Goal: Information Seeking & Learning: Learn about a topic

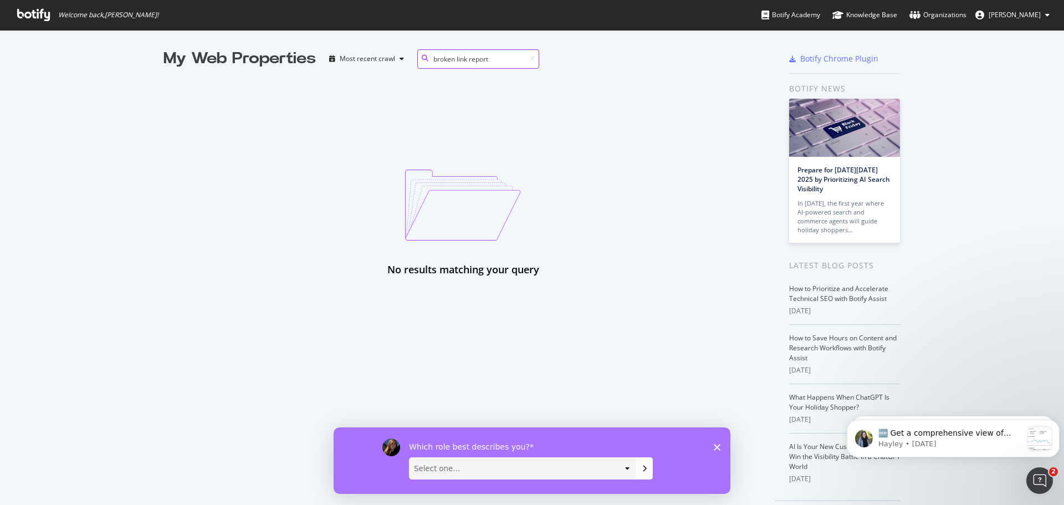
click at [503, 60] on input "broken link report" at bounding box center [478, 58] width 122 height 19
type input "broken link report 2023"
click at [27, 12] on icon at bounding box center [33, 15] width 33 height 12
click at [24, 13] on icon at bounding box center [33, 15] width 33 height 12
click at [525, 57] on div at bounding box center [529, 58] width 9 height 7
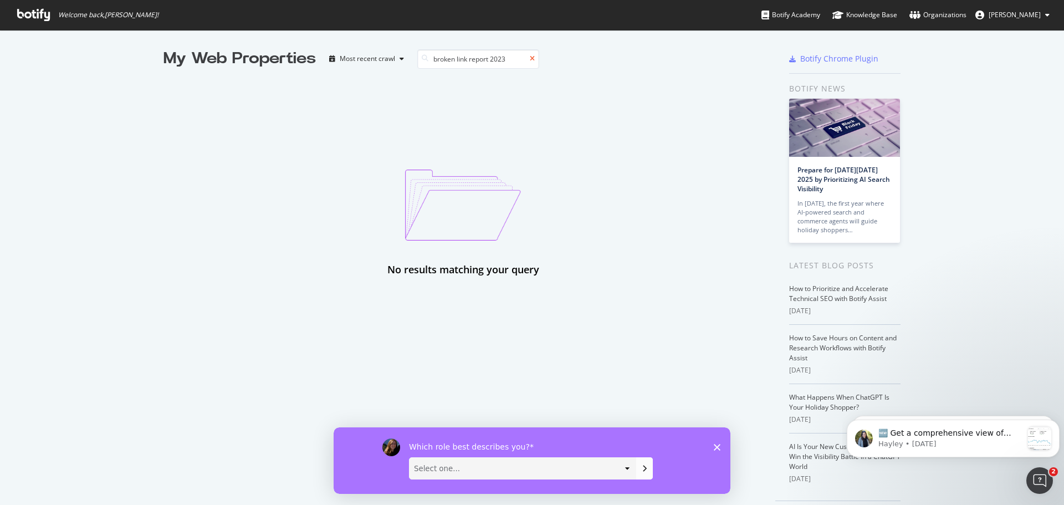
click at [530, 59] on icon at bounding box center [532, 58] width 5 height 7
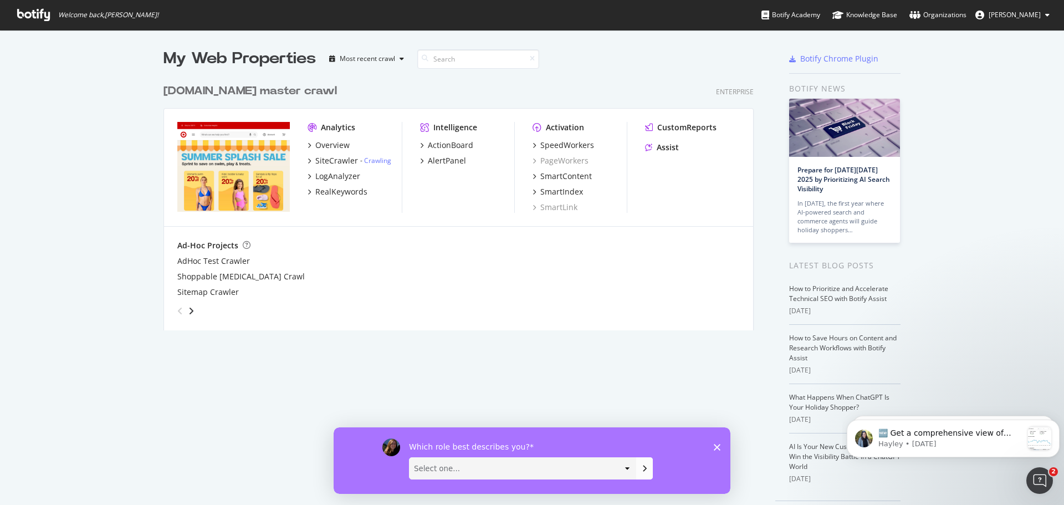
scroll to position [252, 591]
click at [335, 156] on div "SiteCrawler" at bounding box center [336, 160] width 43 height 11
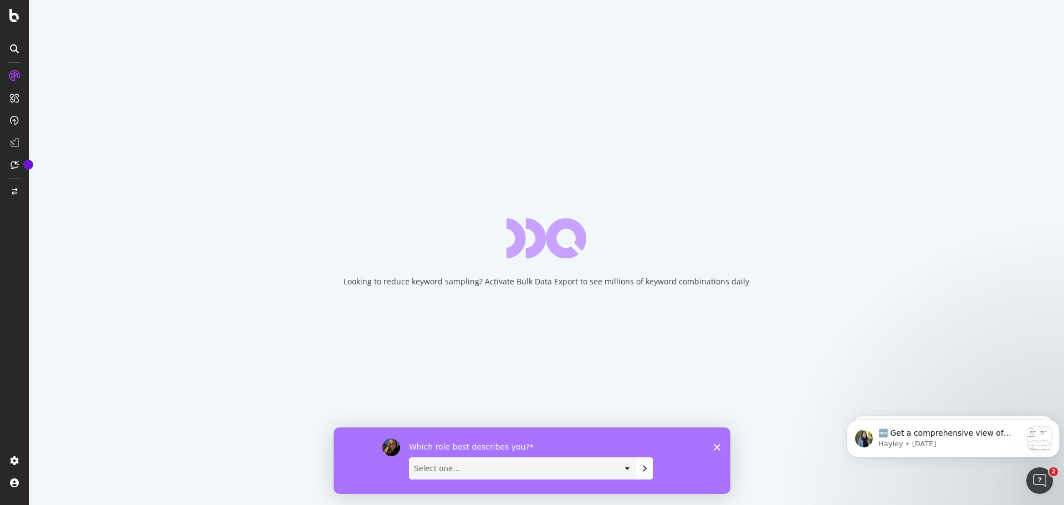
click at [719, 443] on icon "Close survey" at bounding box center [717, 446] width 7 height 7
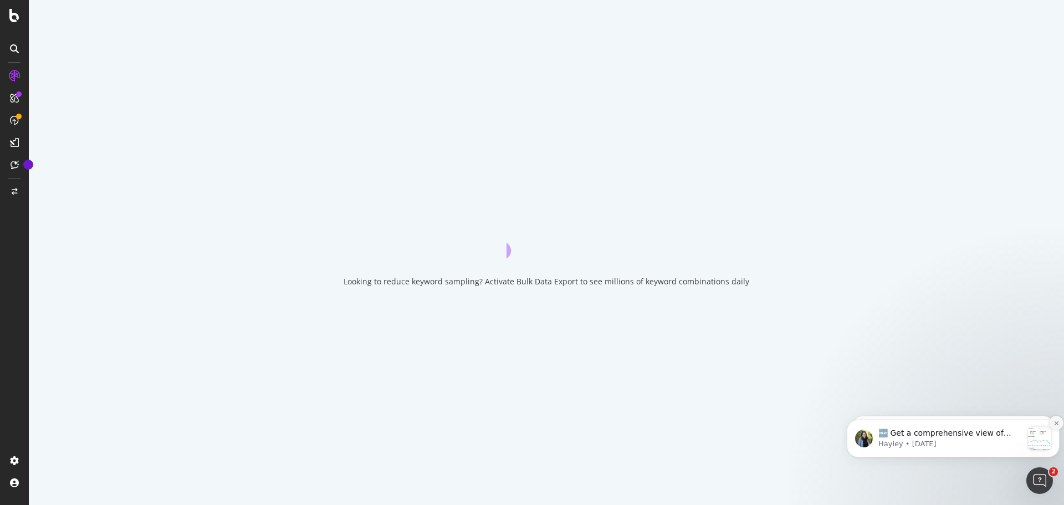
click at [1055, 422] on icon "Dismiss notification" at bounding box center [1056, 423] width 6 height 6
click at [1057, 422] on icon "Dismiss notification" at bounding box center [1056, 424] width 6 height 6
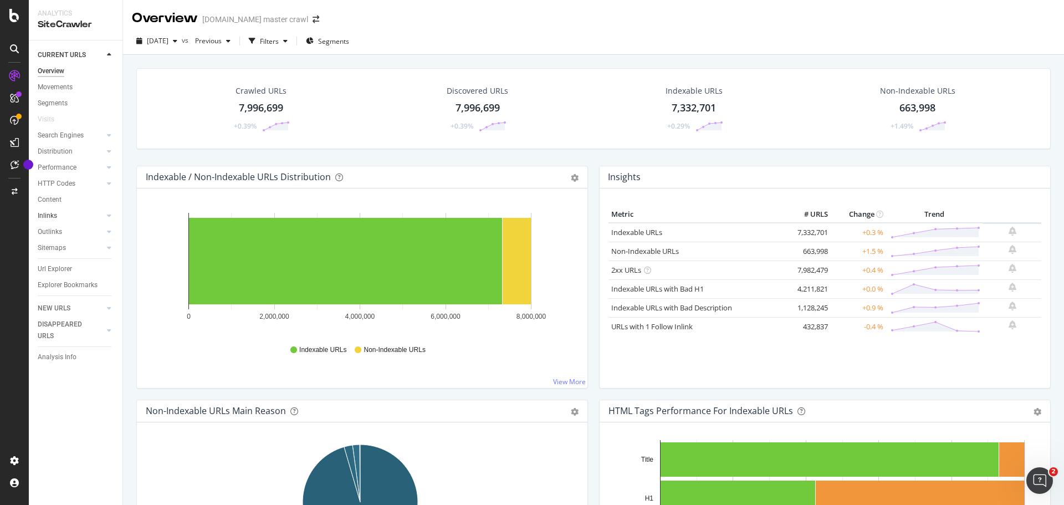
click at [69, 220] on link "Inlinks" at bounding box center [71, 216] width 66 height 12
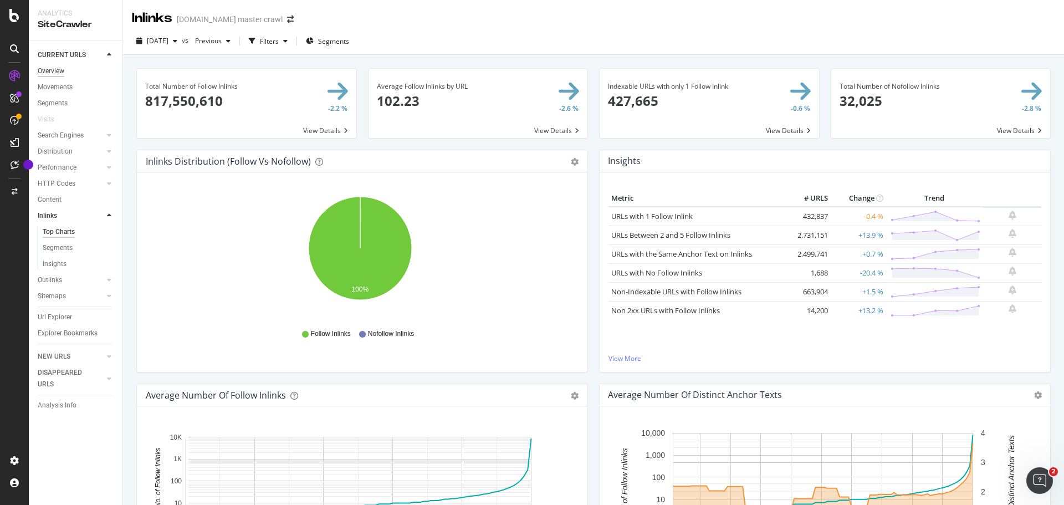
click at [56, 73] on div "Overview" at bounding box center [51, 71] width 27 height 12
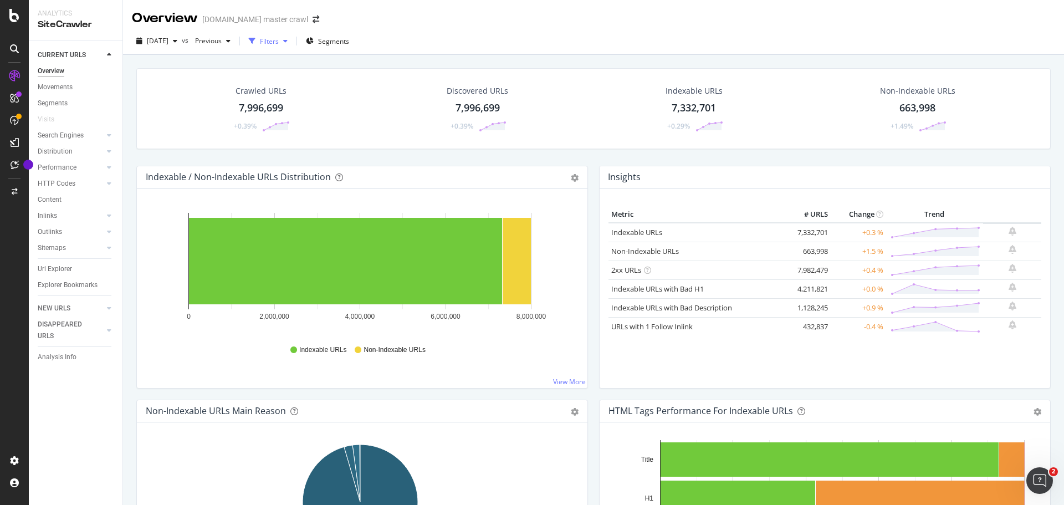
click at [279, 40] on div "Filters" at bounding box center [269, 41] width 19 height 9
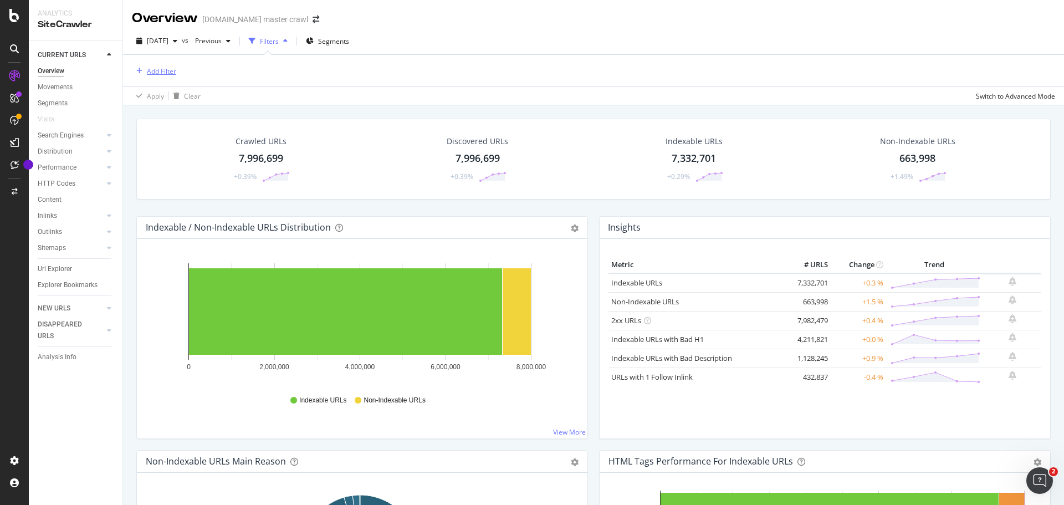
click at [167, 71] on div "Add Filter" at bounding box center [161, 70] width 29 height 9
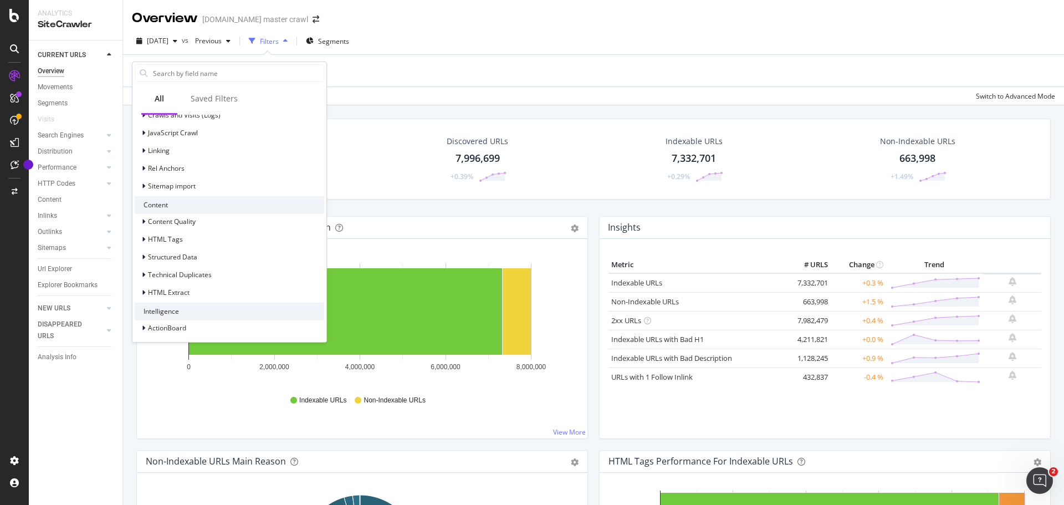
scroll to position [264, 0]
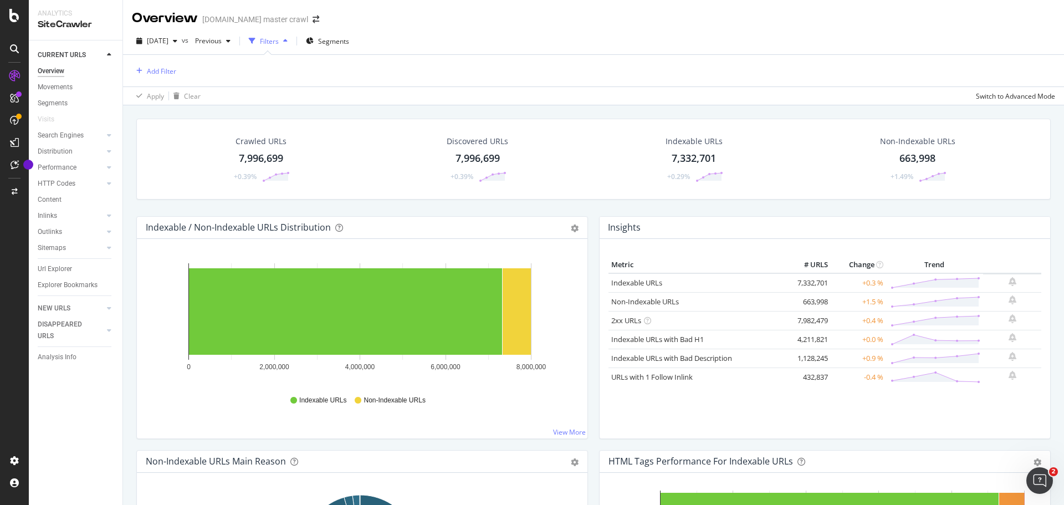
click at [436, 30] on div "[DATE] vs Previous Filters Segments Add Filter Apply Clear Switch to Advanced M…" at bounding box center [593, 67] width 941 height 78
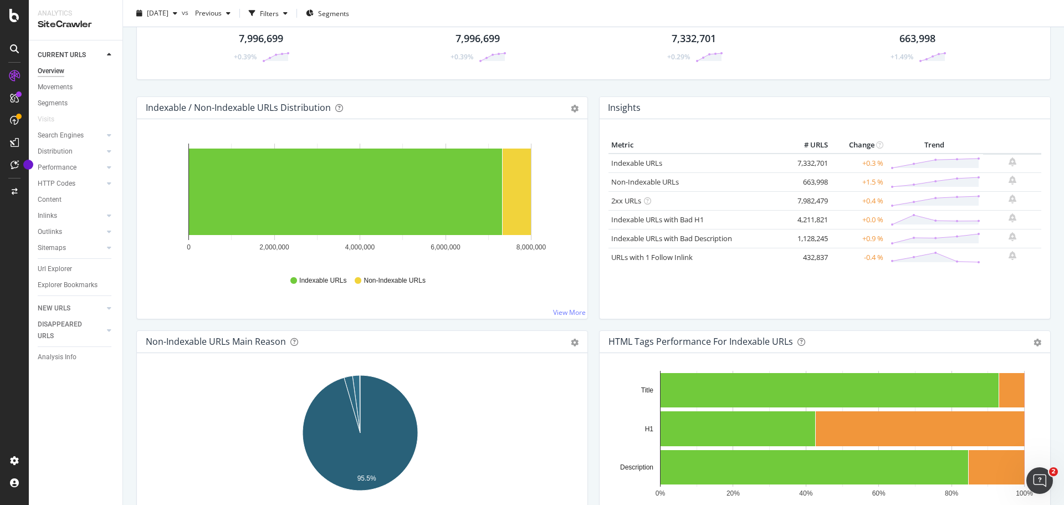
scroll to position [0, 0]
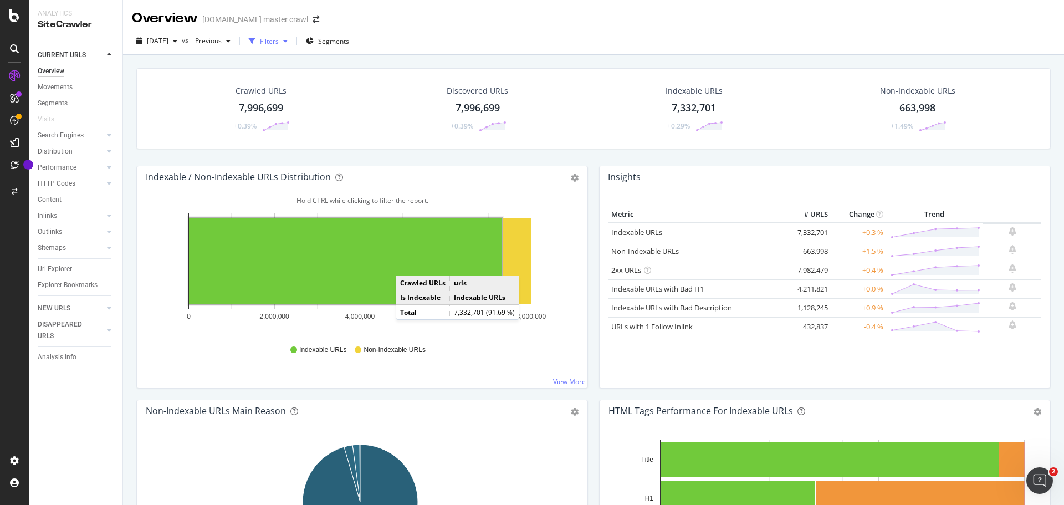
click at [260, 40] on div "button" at bounding box center [252, 41] width 16 height 16
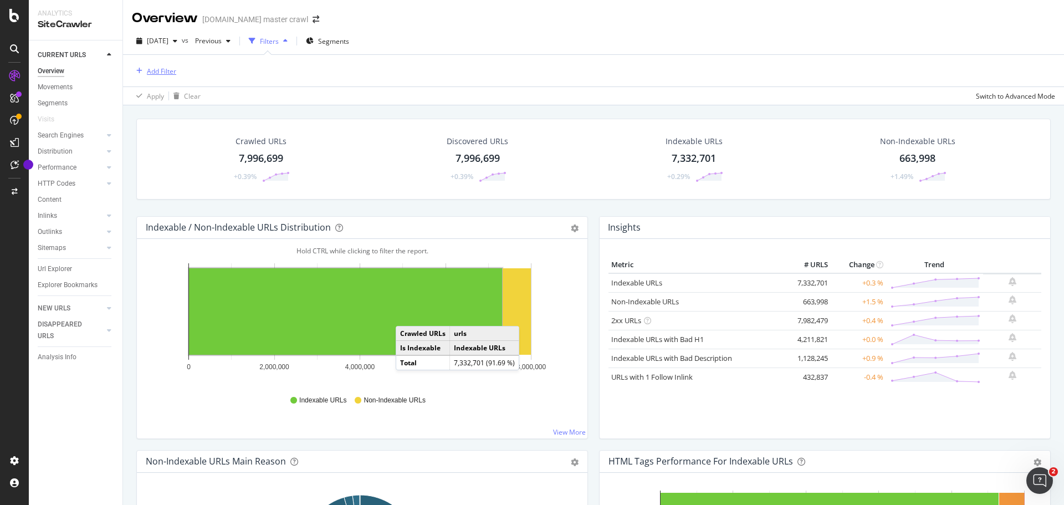
click at [172, 71] on div "Add Filter" at bounding box center [161, 70] width 29 height 9
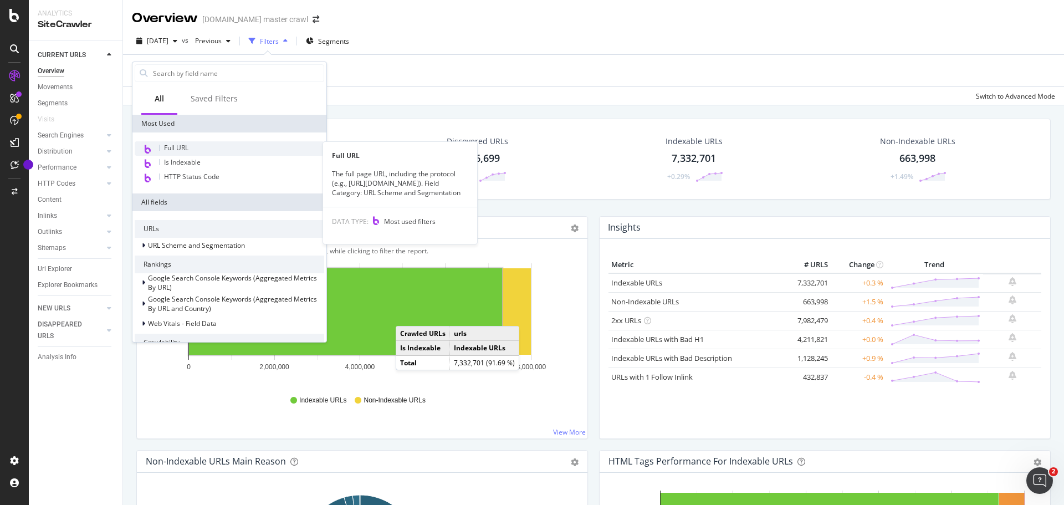
click at [187, 147] on span "Full URL" at bounding box center [176, 147] width 24 height 9
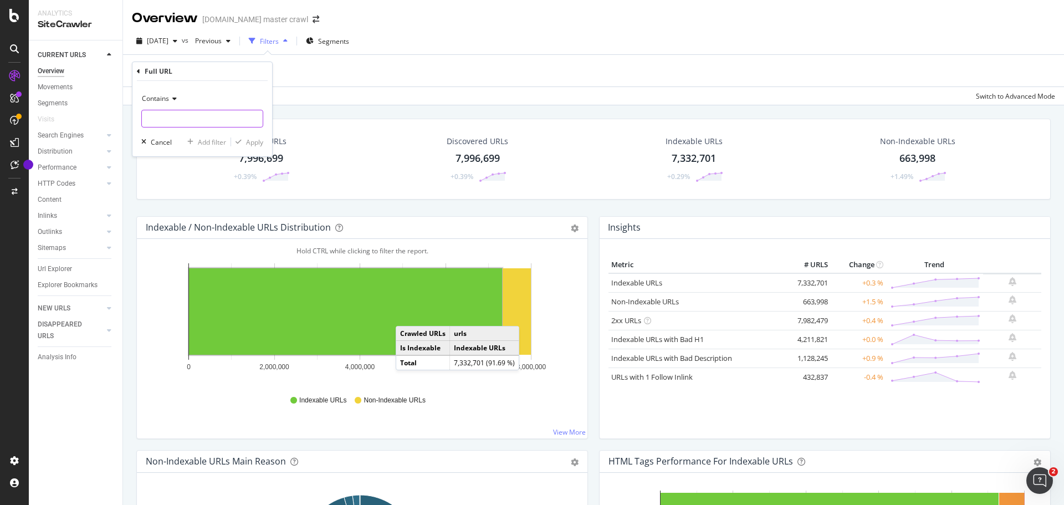
click at [187, 115] on input "text" at bounding box center [202, 119] width 121 height 18
paste input "[URL][DOMAIN_NAME]"
type input "[URL][DOMAIN_NAME]"
click at [249, 144] on div "Apply" at bounding box center [254, 141] width 17 height 9
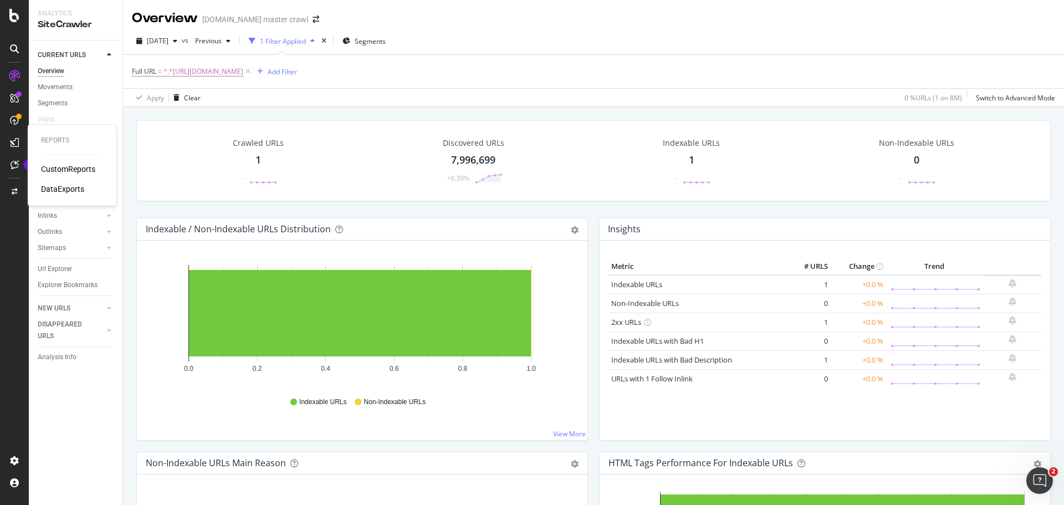
click at [64, 169] on div "CustomReports" at bounding box center [68, 168] width 54 height 11
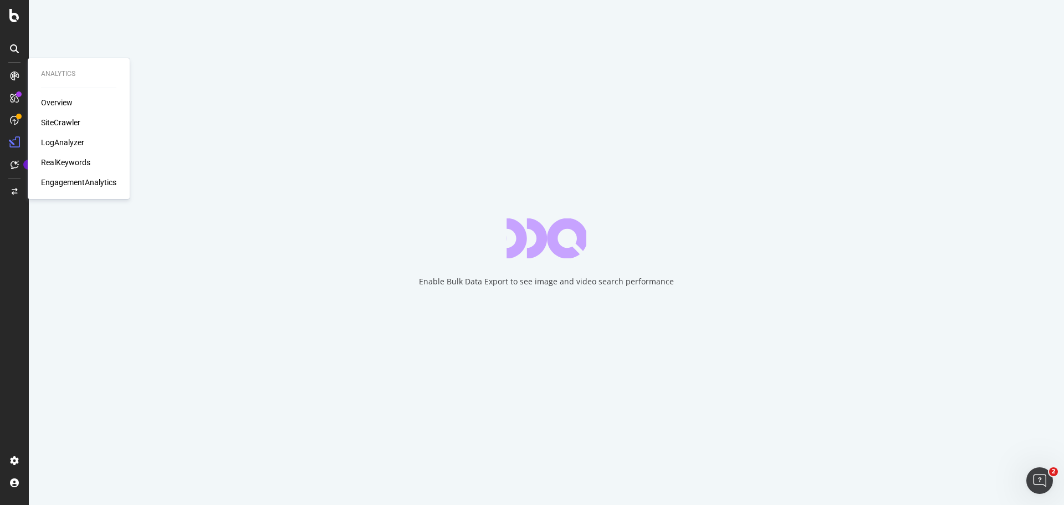
click at [62, 125] on div "SiteCrawler" at bounding box center [60, 122] width 39 height 11
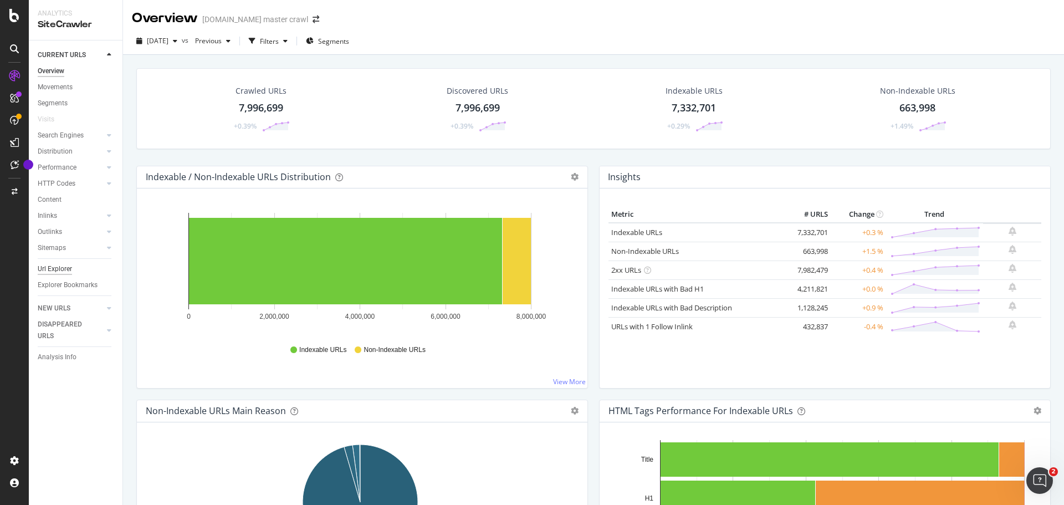
click at [61, 271] on div "Url Explorer" at bounding box center [55, 269] width 34 height 12
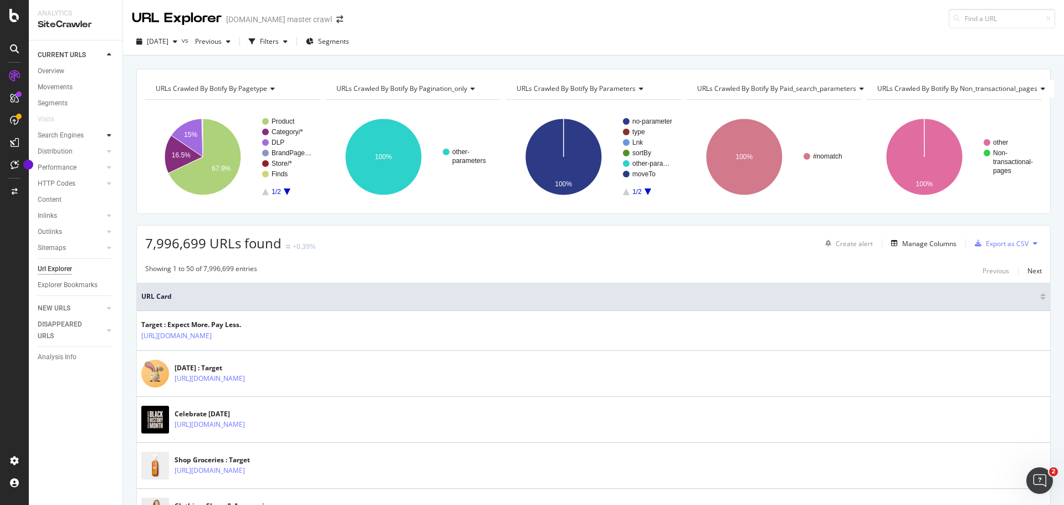
click at [112, 134] on div at bounding box center [109, 135] width 11 height 11
click at [111, 133] on div at bounding box center [109, 135] width 11 height 11
click at [105, 215] on div at bounding box center [109, 215] width 11 height 11
click at [105, 216] on div at bounding box center [109, 215] width 11 height 11
click at [64, 102] on div "Segments" at bounding box center [53, 104] width 30 height 12
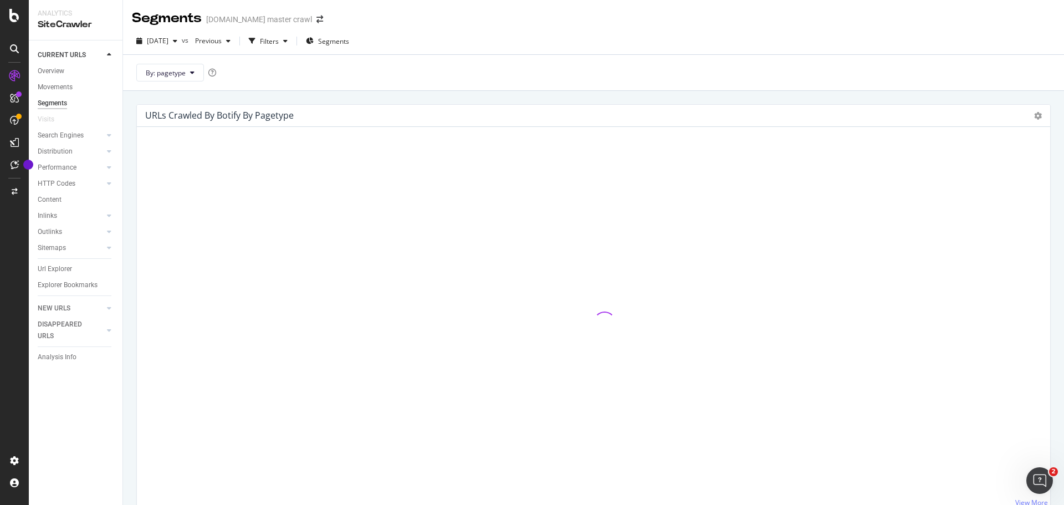
click at [104, 56] on div at bounding box center [109, 54] width 11 height 11
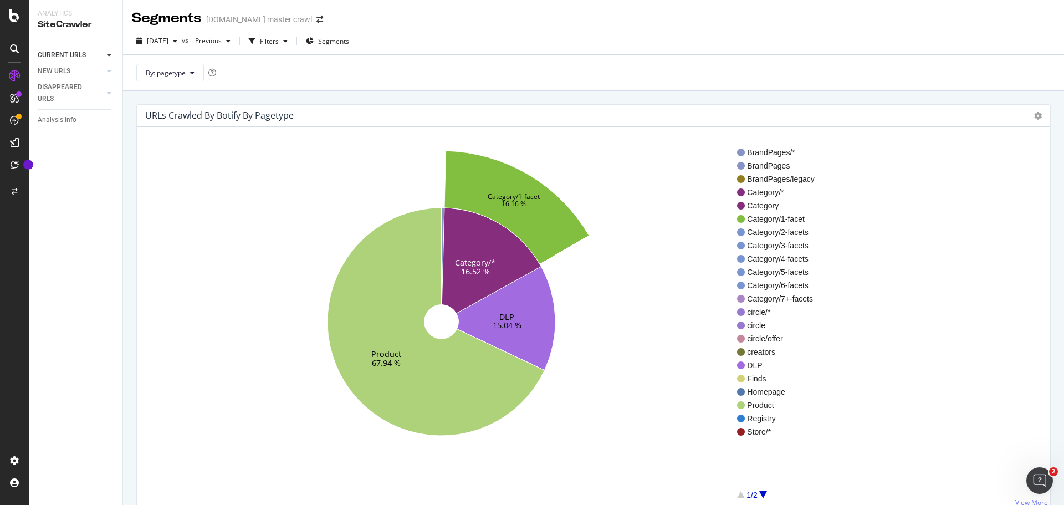
click at [104, 56] on div at bounding box center [109, 54] width 11 height 11
click at [48, 362] on div "Analysis Info" at bounding box center [57, 357] width 39 height 12
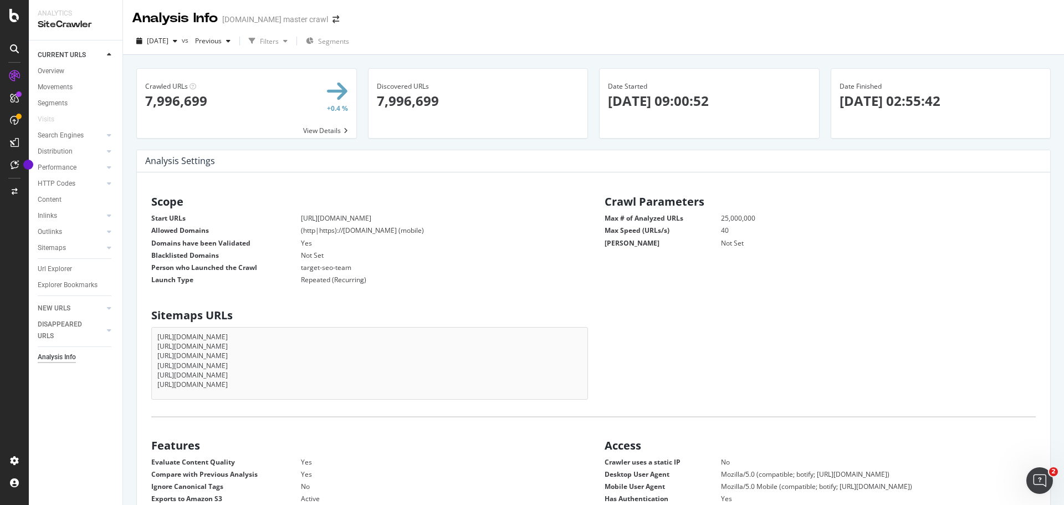
scroll to position [168, 423]
click at [22, 43] on div at bounding box center [15, 49] width 18 height 18
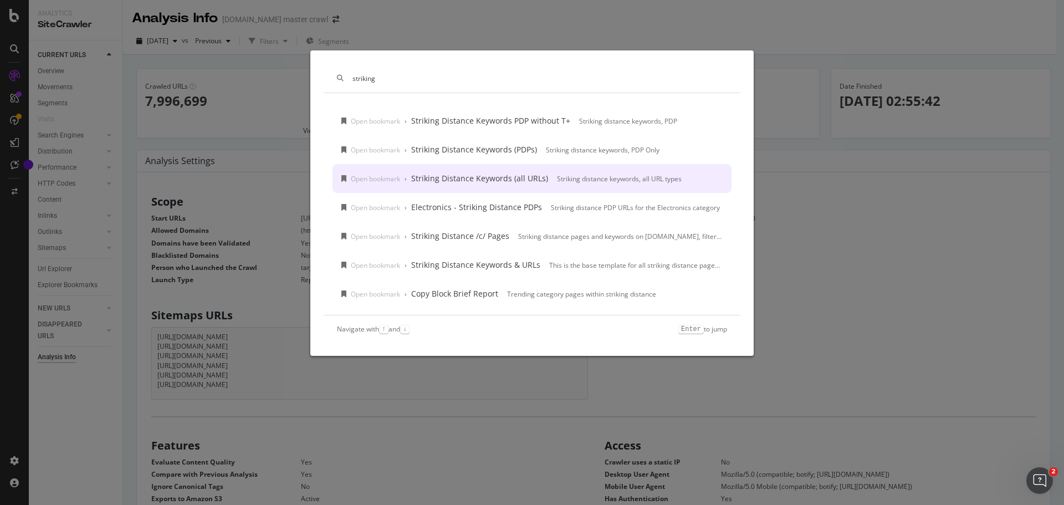
type input "striking"
click at [544, 176] on div "Striking Distance Keywords (all URLs)" at bounding box center [479, 178] width 137 height 11
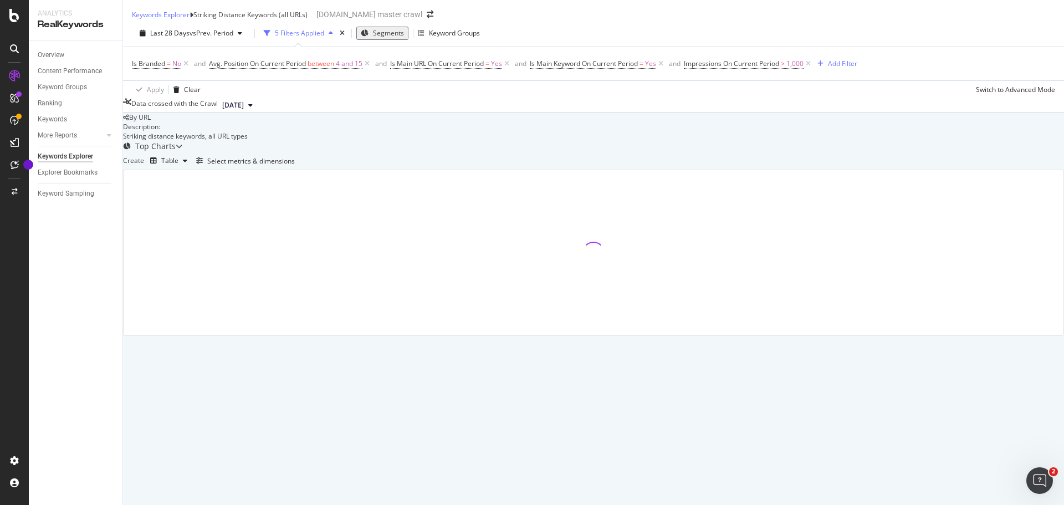
click at [389, 38] on span "Segments" at bounding box center [388, 32] width 31 height 9
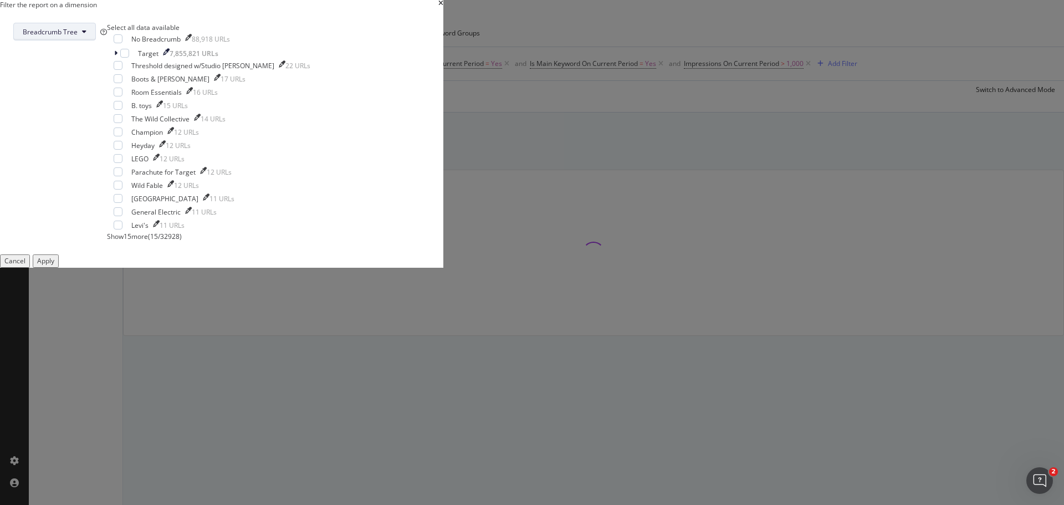
click at [86, 35] on icon "modal" at bounding box center [84, 31] width 4 height 7
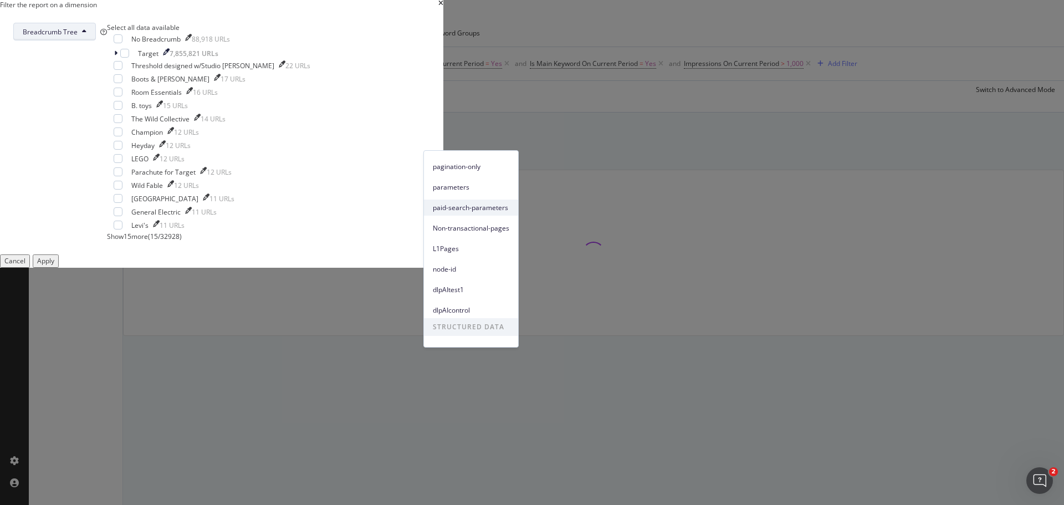
scroll to position [49, 0]
click at [107, 40] on div "Breadcrumb Tree" at bounding box center [60, 32] width 94 height 18
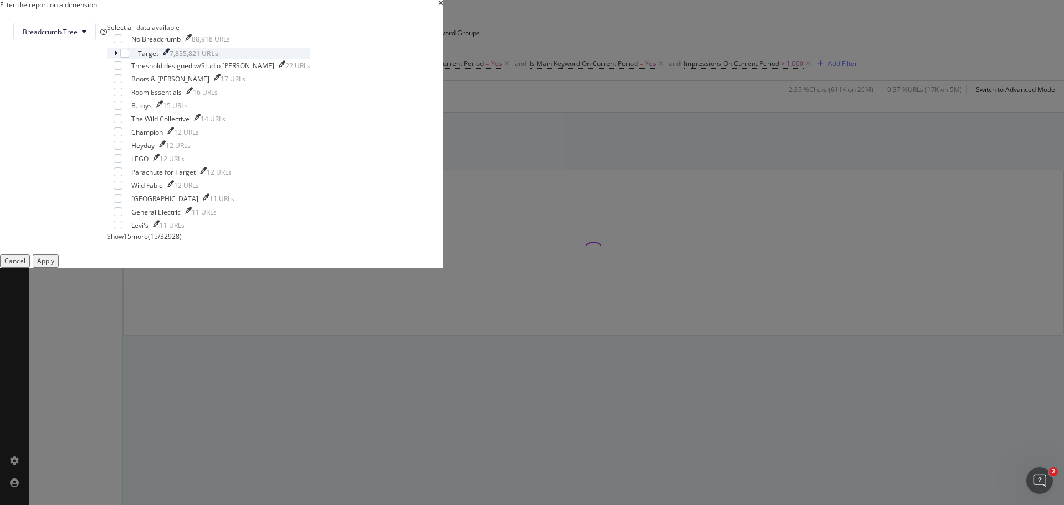
click at [117, 57] on icon "modal" at bounding box center [115, 53] width 3 height 7
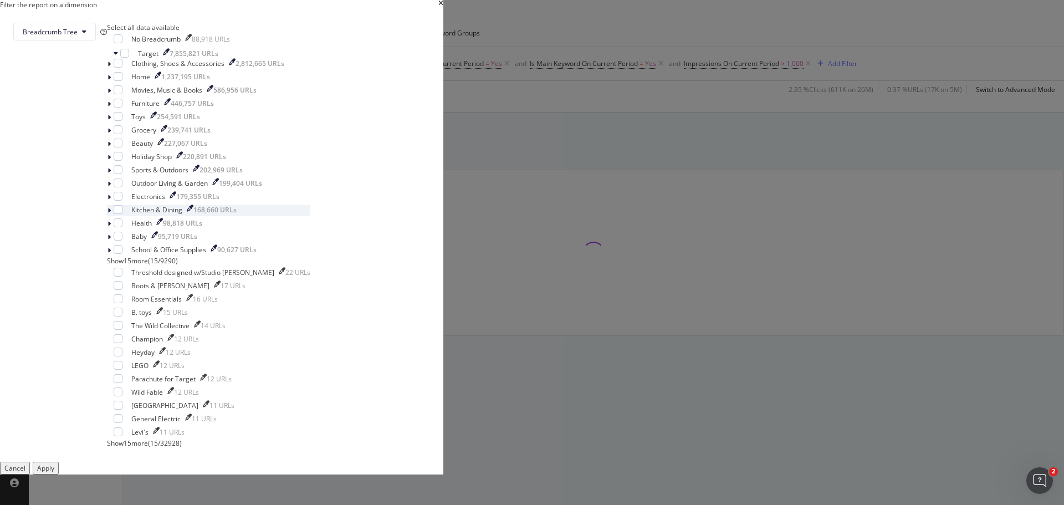
click at [114, 216] on div "modal" at bounding box center [110, 210] width 7 height 11
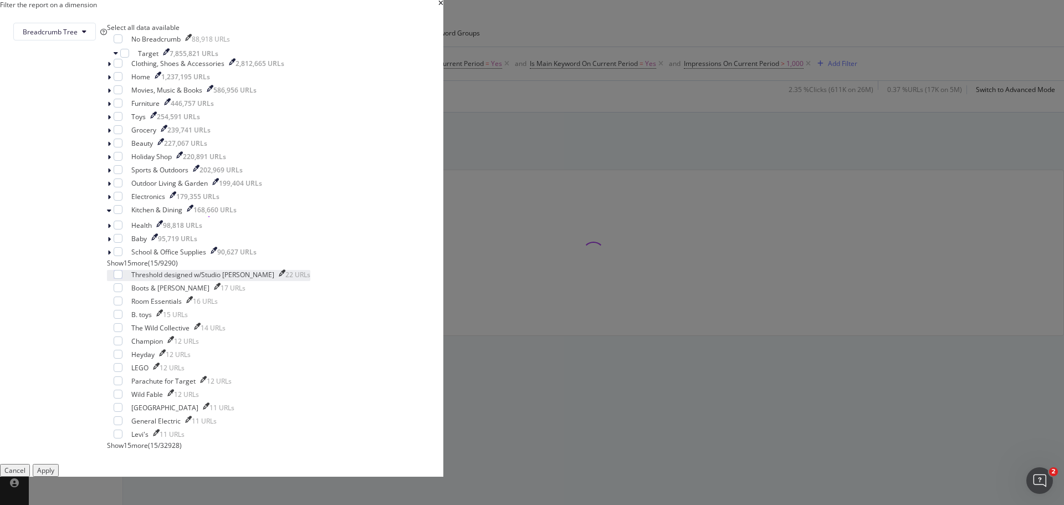
scroll to position [111, 0]
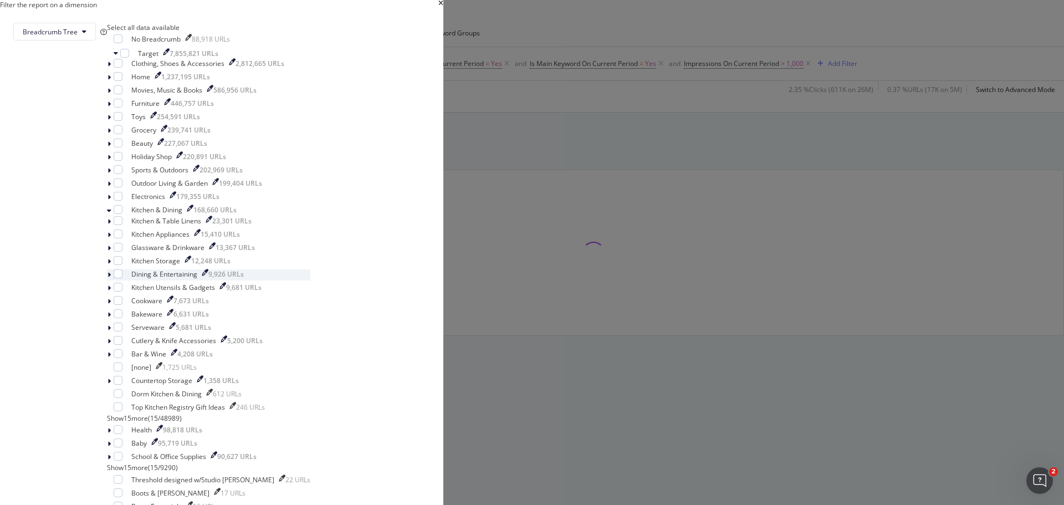
click at [111, 278] on icon "modal" at bounding box center [108, 274] width 3 height 7
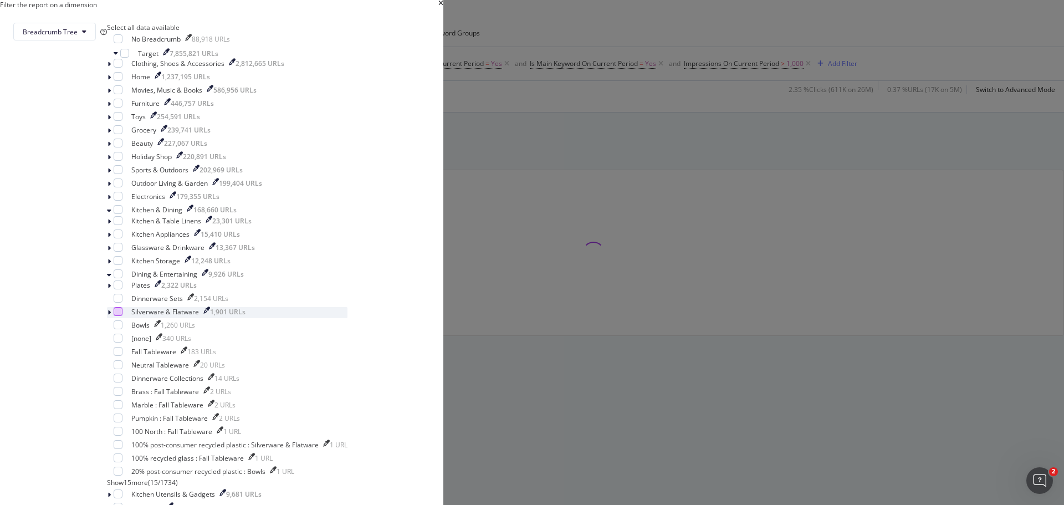
click at [122, 316] on div "modal" at bounding box center [118, 311] width 9 height 9
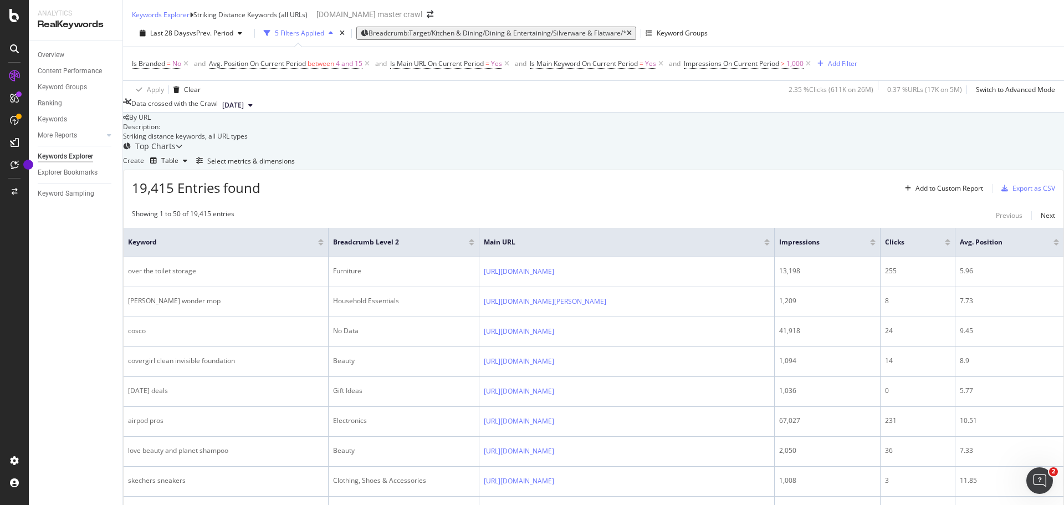
scroll to position [55, 0]
click at [182, 151] on div "Top Charts" at bounding box center [152, 146] width 59 height 11
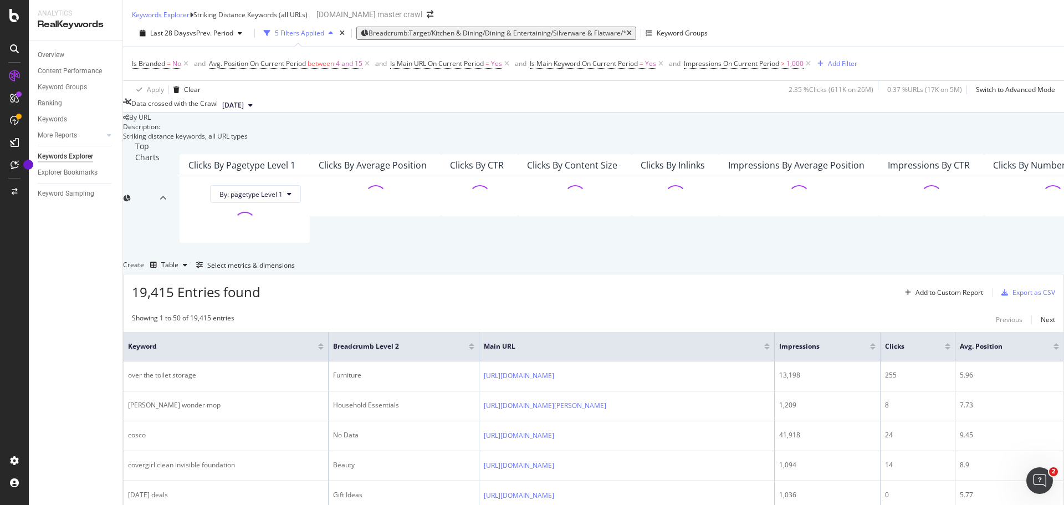
click at [160, 158] on div "Top Charts" at bounding box center [141, 198] width 37 height 115
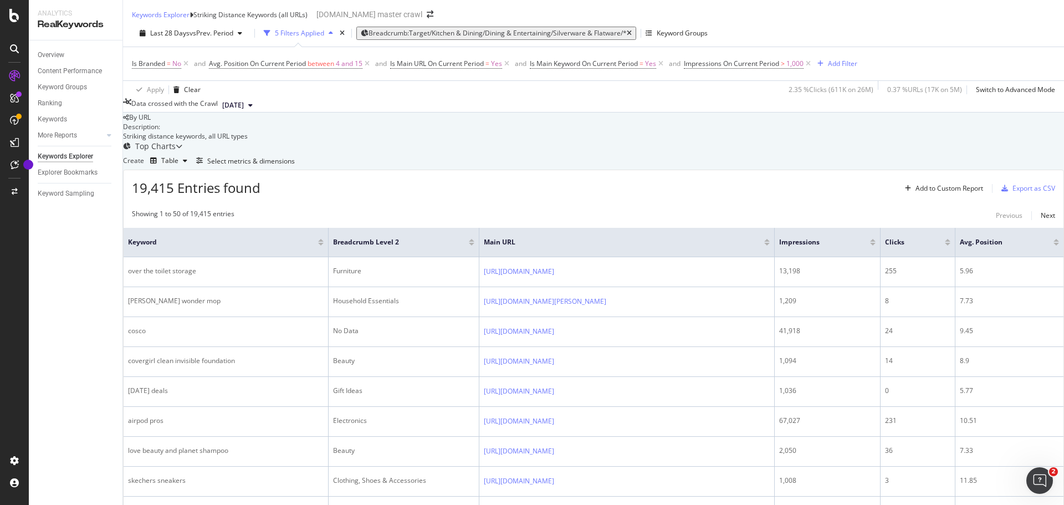
scroll to position [0, 0]
